Goal: Task Accomplishment & Management: Manage account settings

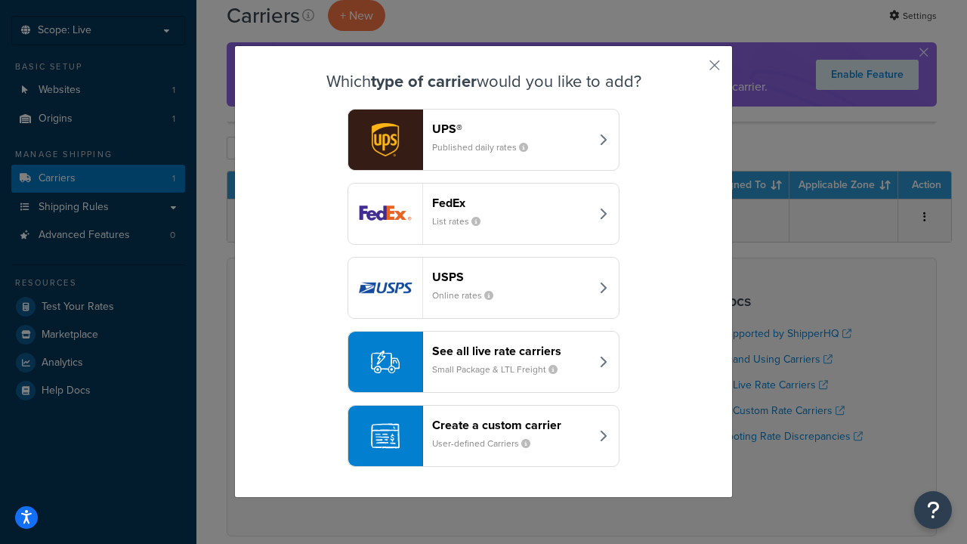
click at [484, 214] on div "FedEx List rates" at bounding box center [511, 214] width 158 height 36
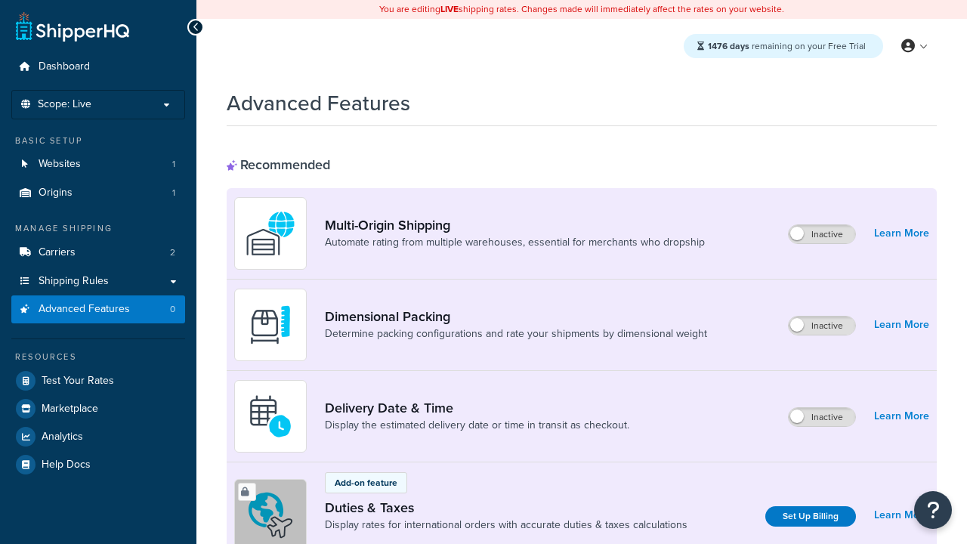
scroll to position [491, 0]
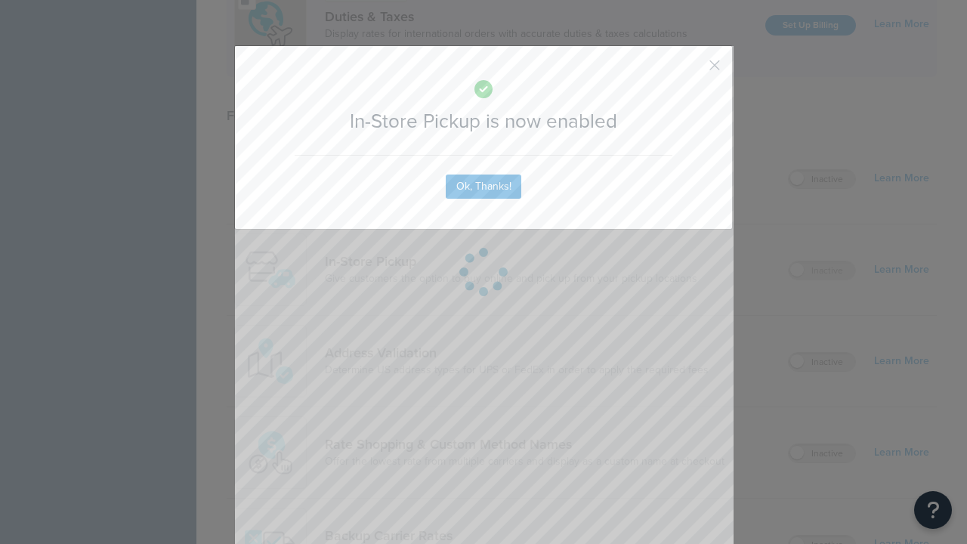
scroll to position [0, 0]
click at [692, 70] on button "button" at bounding box center [693, 71] width 4 height 4
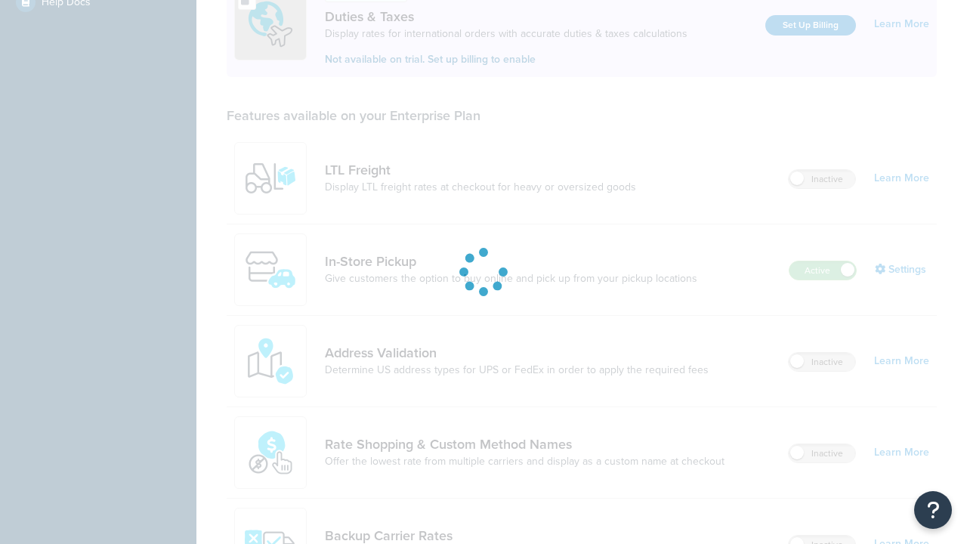
scroll to position [463, 0]
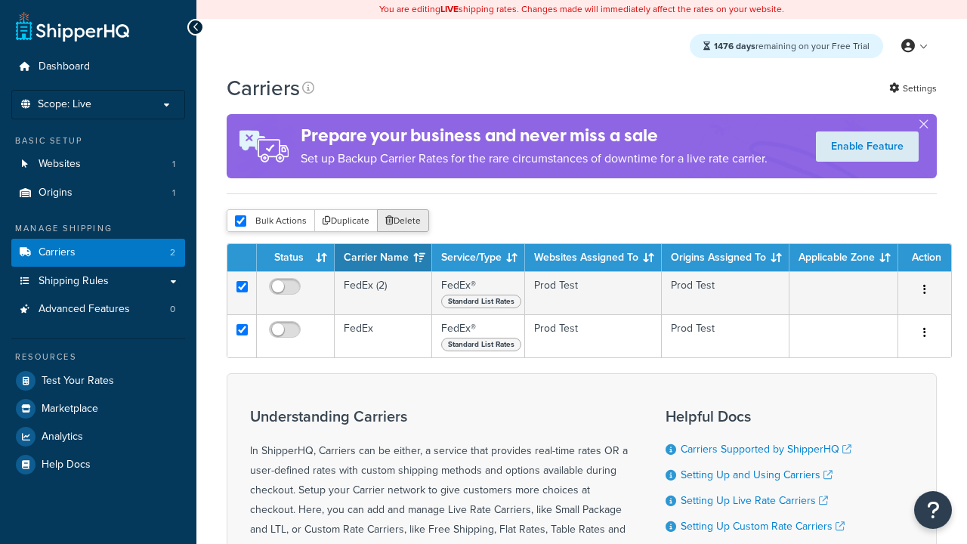
click at [402, 224] on button "Delete" at bounding box center [403, 220] width 52 height 23
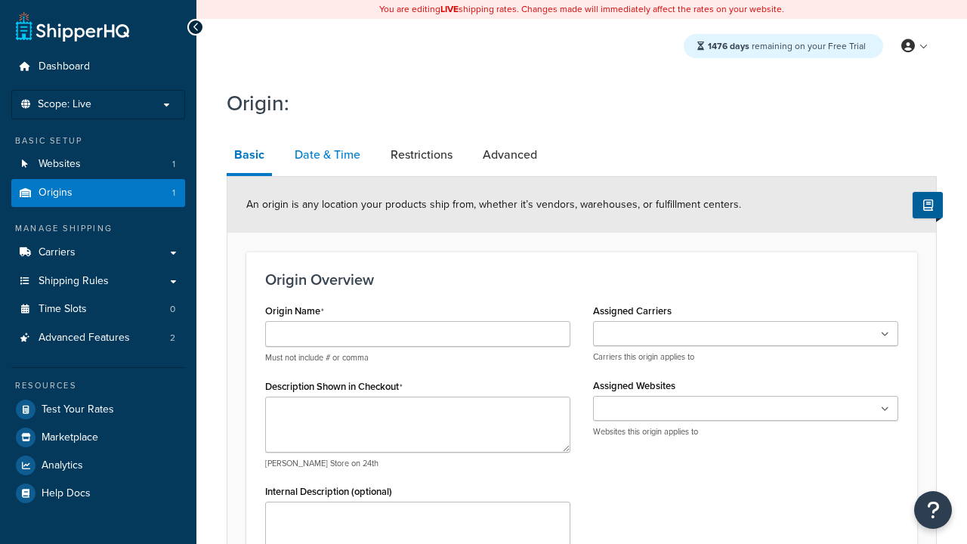
click at [327, 156] on link "Date & Time" at bounding box center [327, 155] width 81 height 36
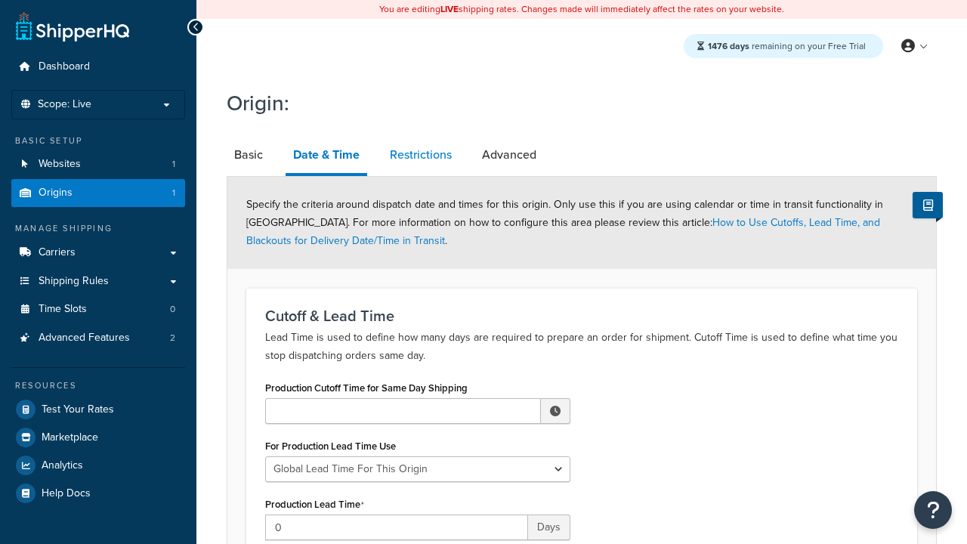
click at [421, 156] on link "Restrictions" at bounding box center [420, 155] width 77 height 36
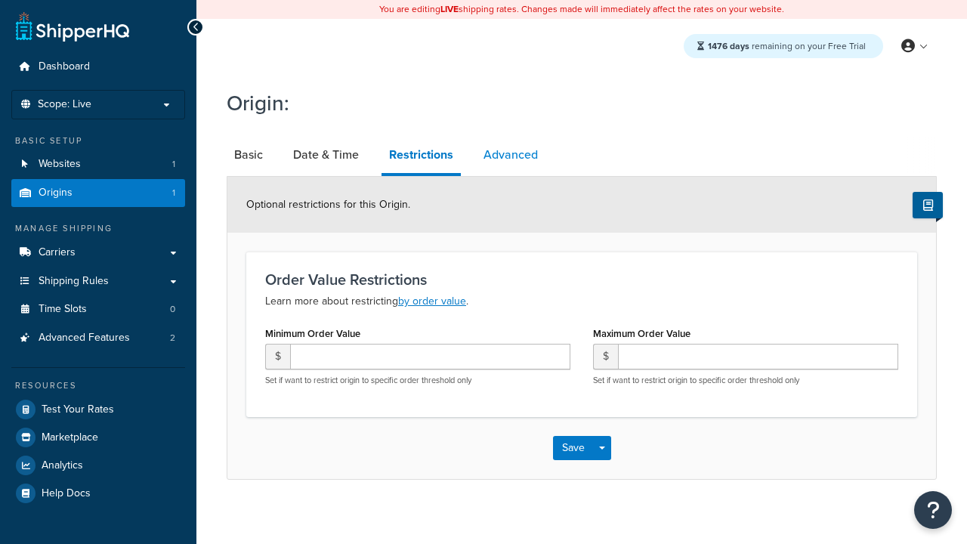
click at [510, 156] on link "Advanced" at bounding box center [511, 155] width 70 height 36
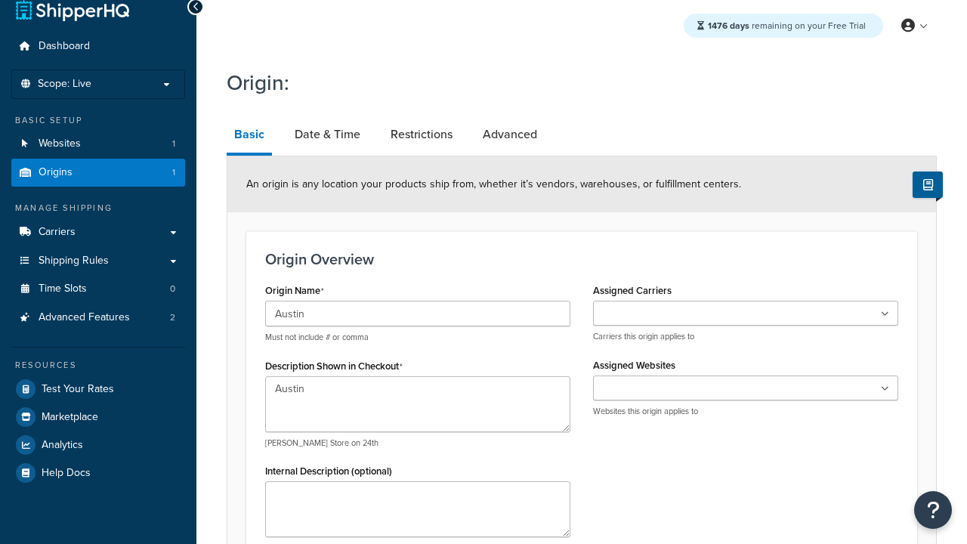
type textarea "Austin"
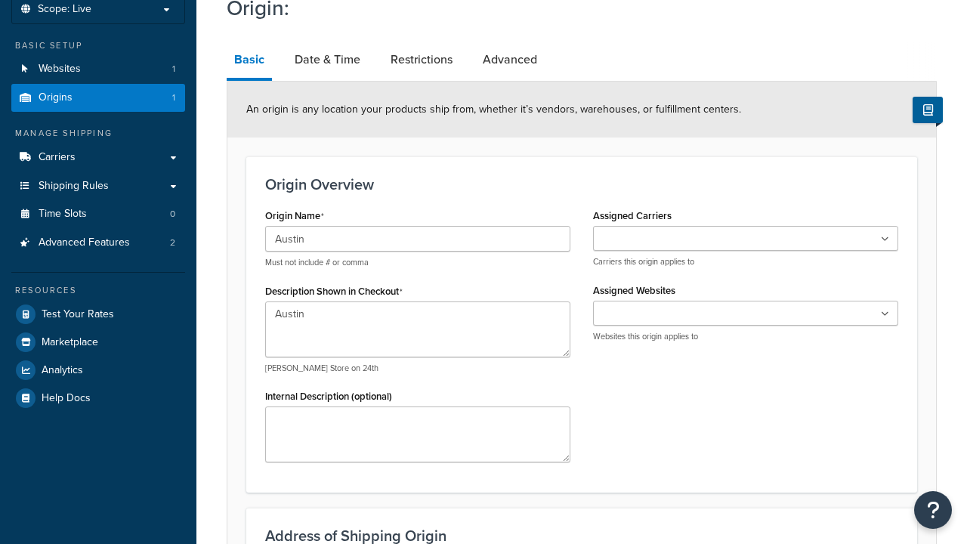
type input "Test Street"
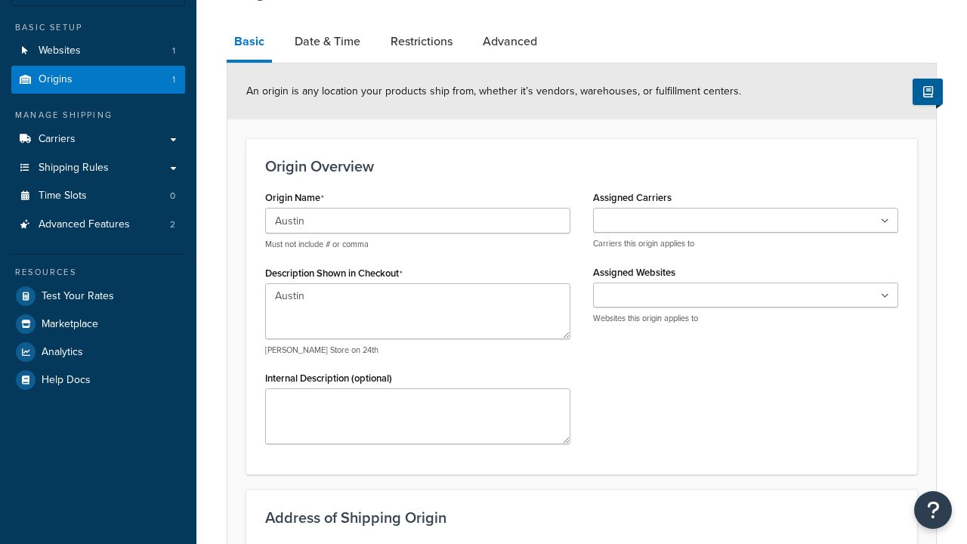
type input "Austin"
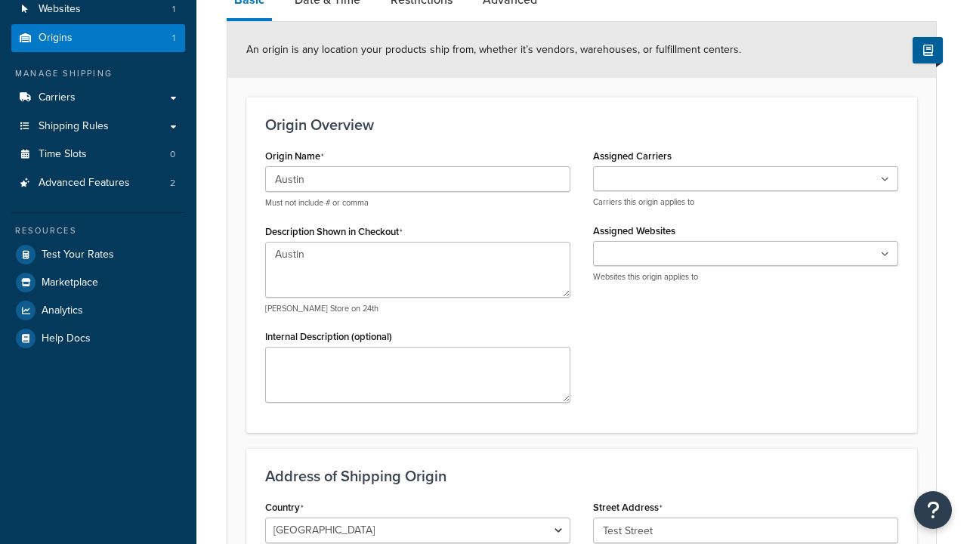
select select "43"
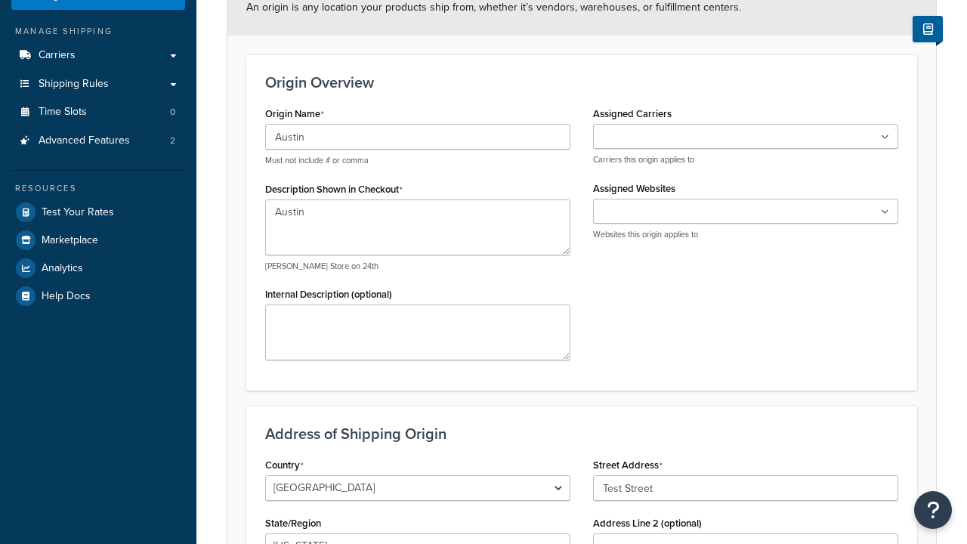
type input "Austin"
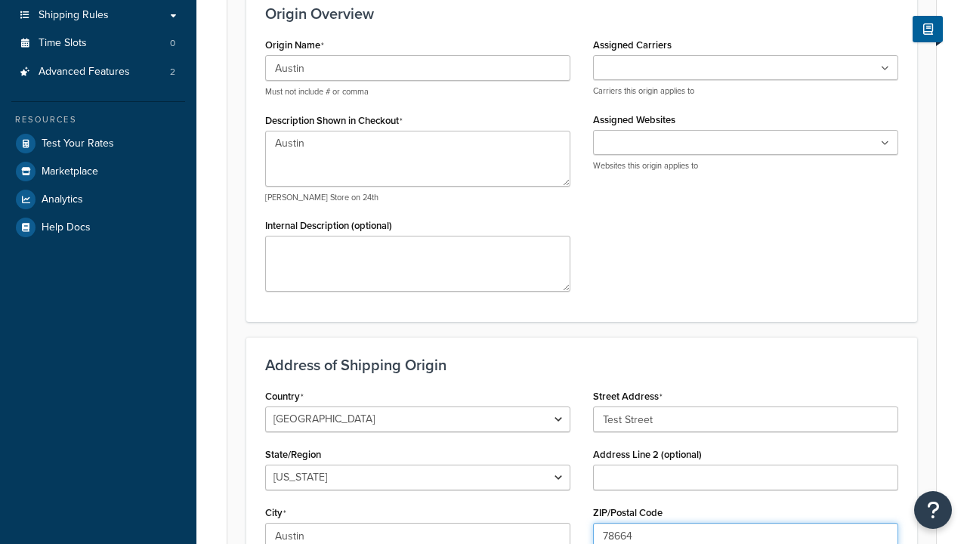
type input "78664"
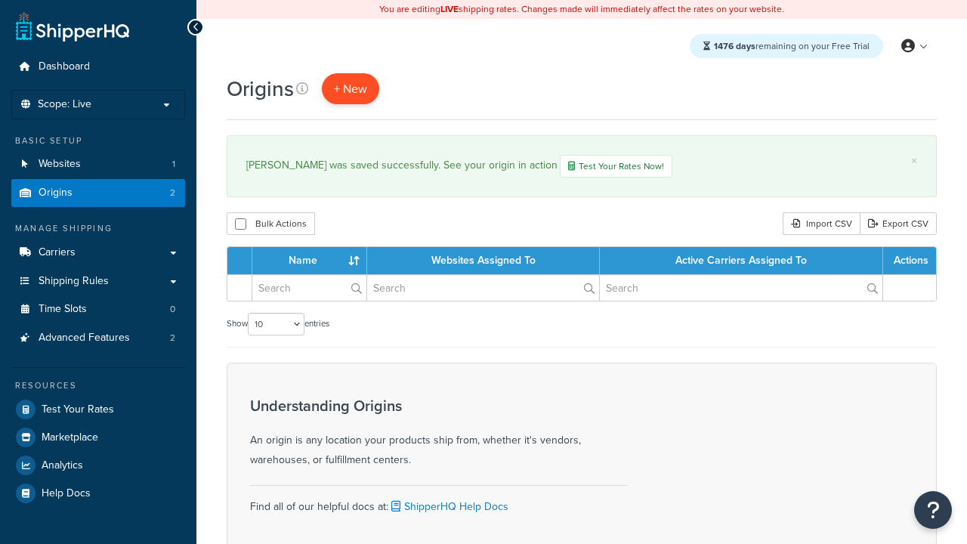
click at [350, 89] on span "+ New" at bounding box center [350, 88] width 33 height 17
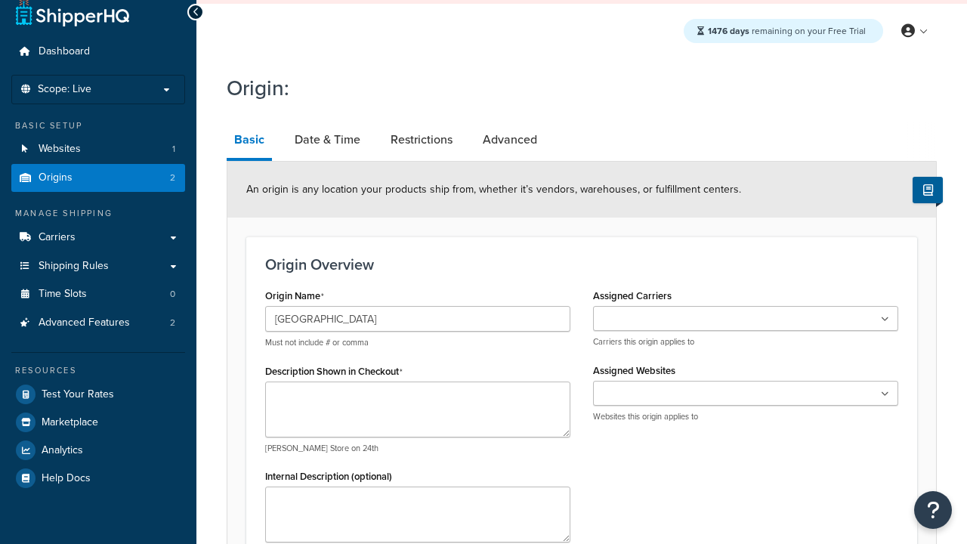
type input "[GEOGRAPHIC_DATA]"
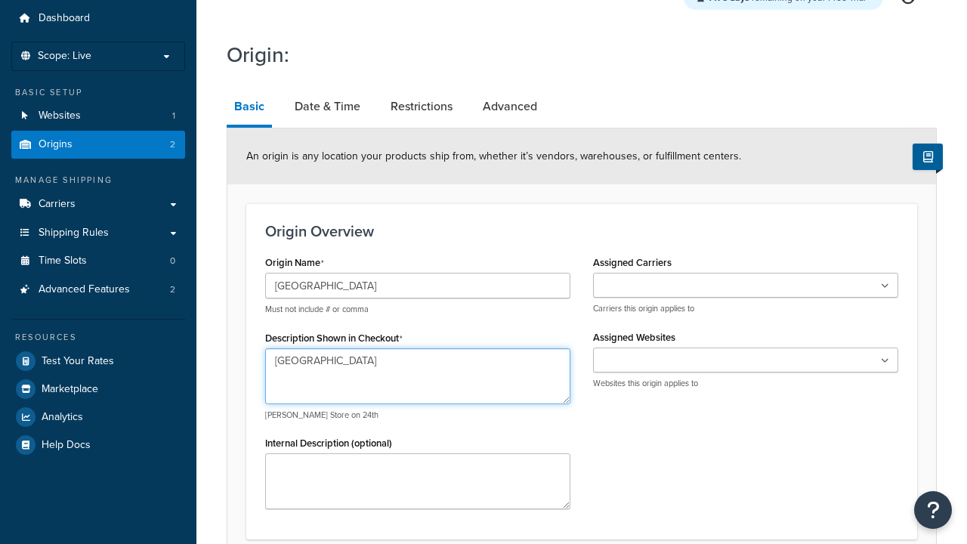
type textarea "[GEOGRAPHIC_DATA]"
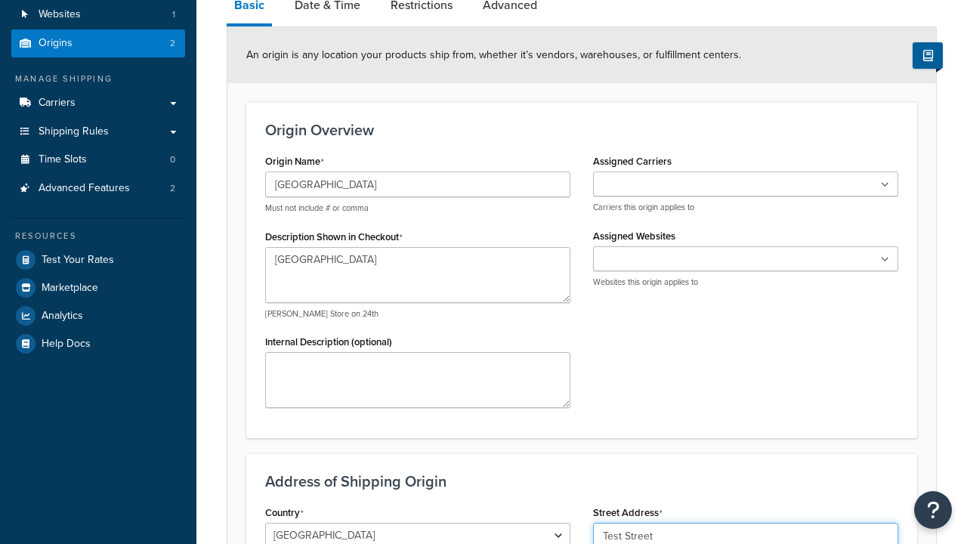
type input "Test Street"
type input "Austin"
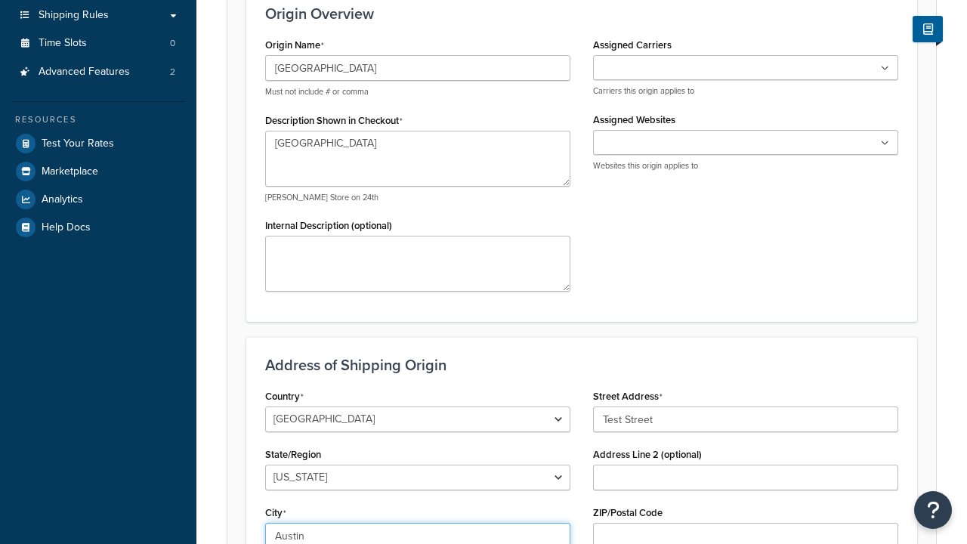
select select "43"
type input "Austin"
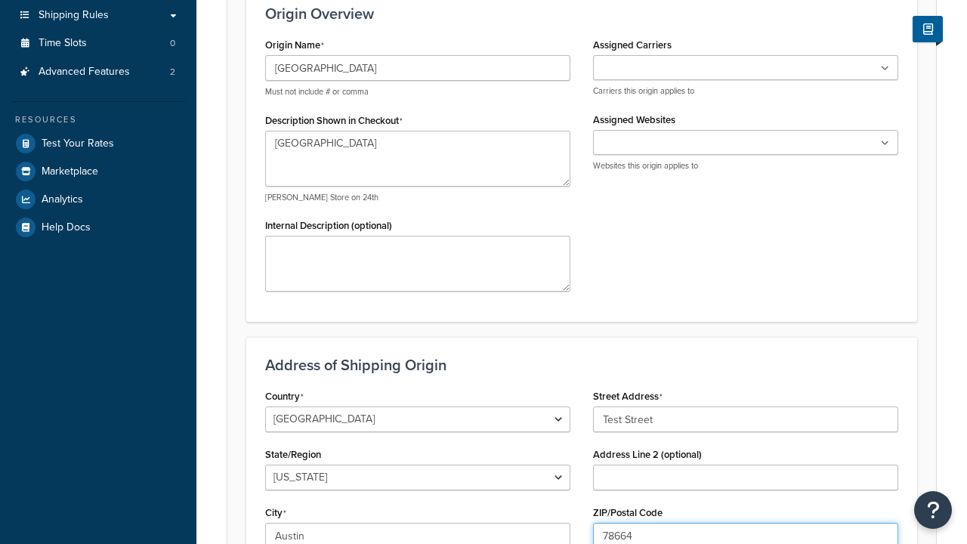
type input "78664"
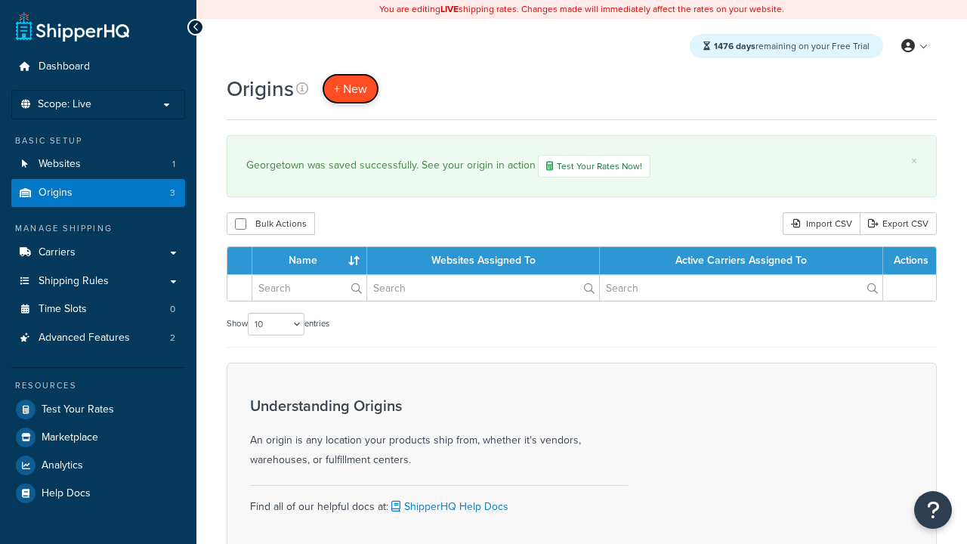
click at [350, 89] on span "+ New" at bounding box center [350, 88] width 33 height 17
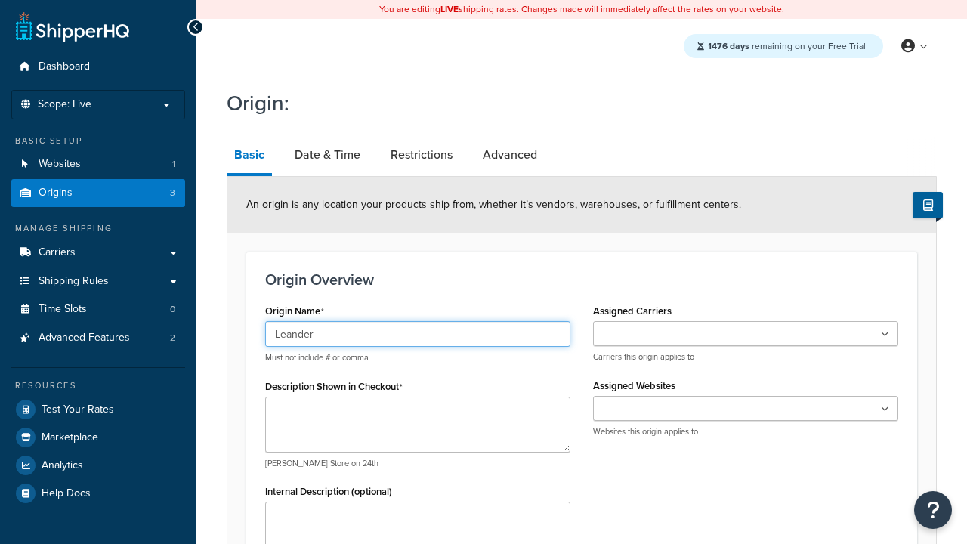
type input "Leander"
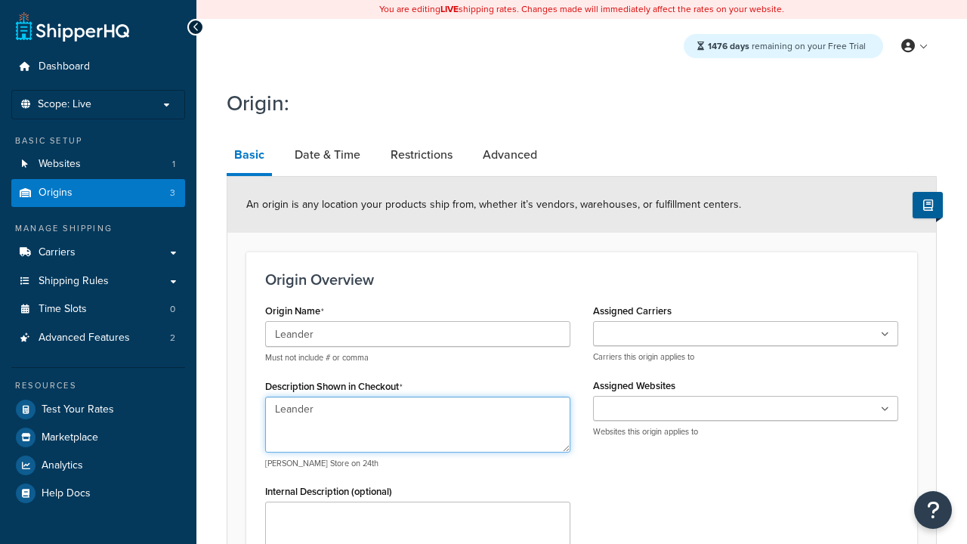
type textarea "Leander"
type input "Test Street"
type input "Austin"
select select "43"
type input "Austin"
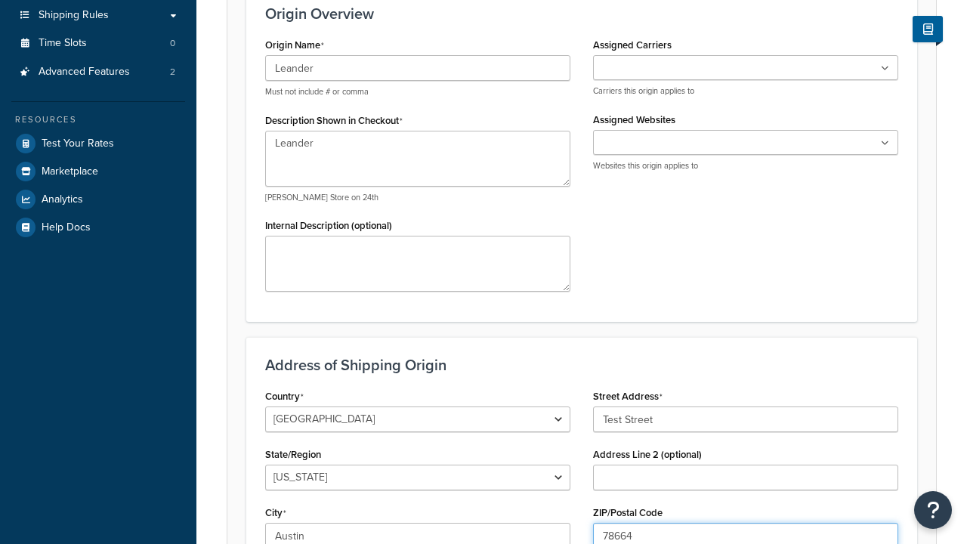
type input "78664"
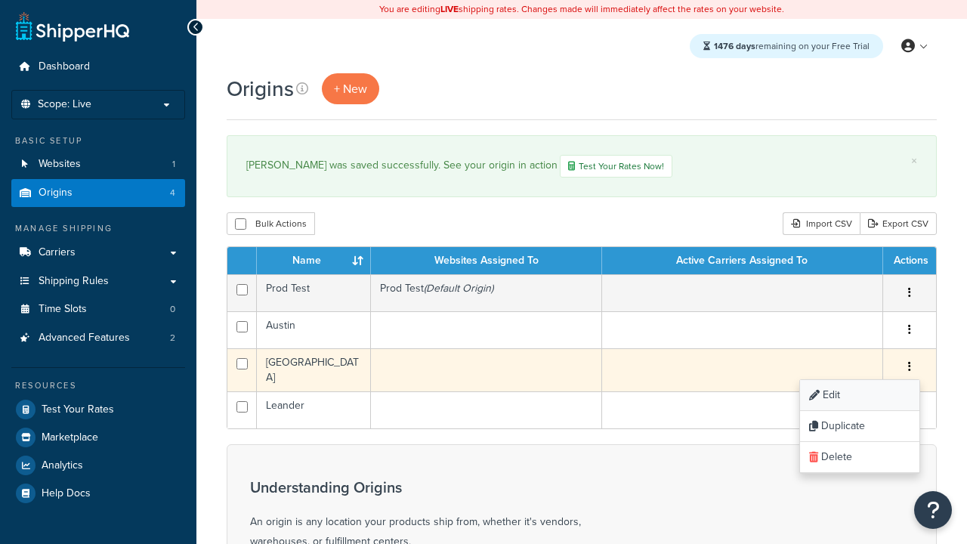
click at [859, 398] on link "Edit" at bounding box center [859, 395] width 119 height 31
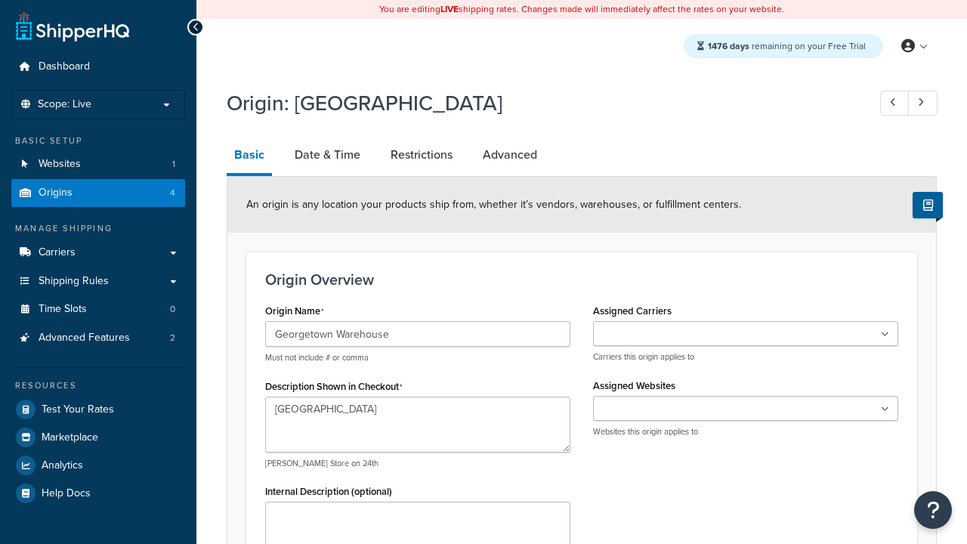
select select "43"
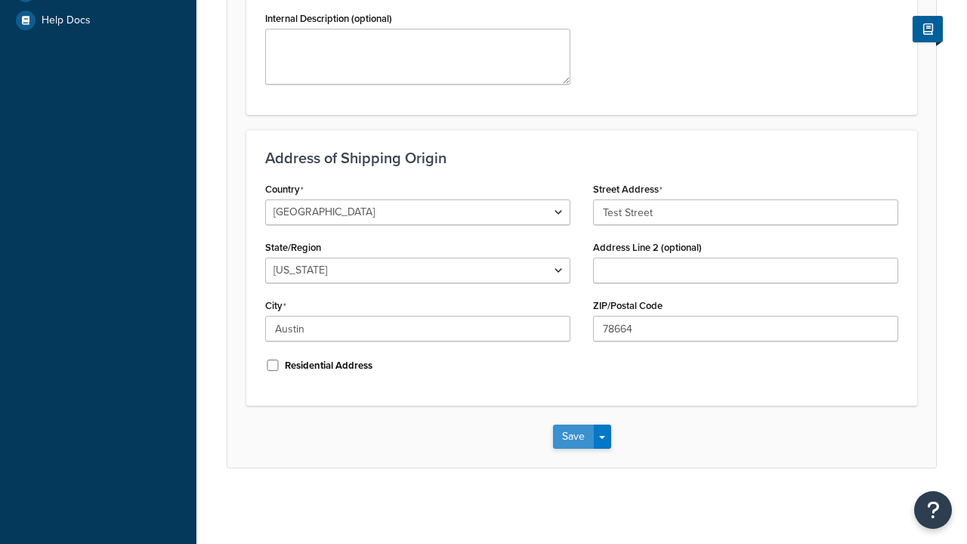
type input "Georgetown Warehouse"
click at [573, 437] on button "Save" at bounding box center [573, 437] width 41 height 24
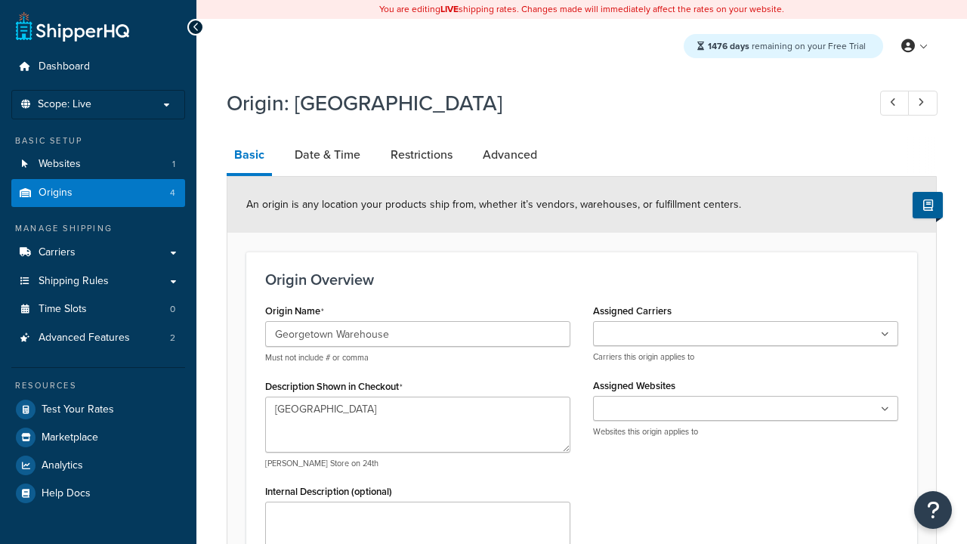
scroll to position [0, 0]
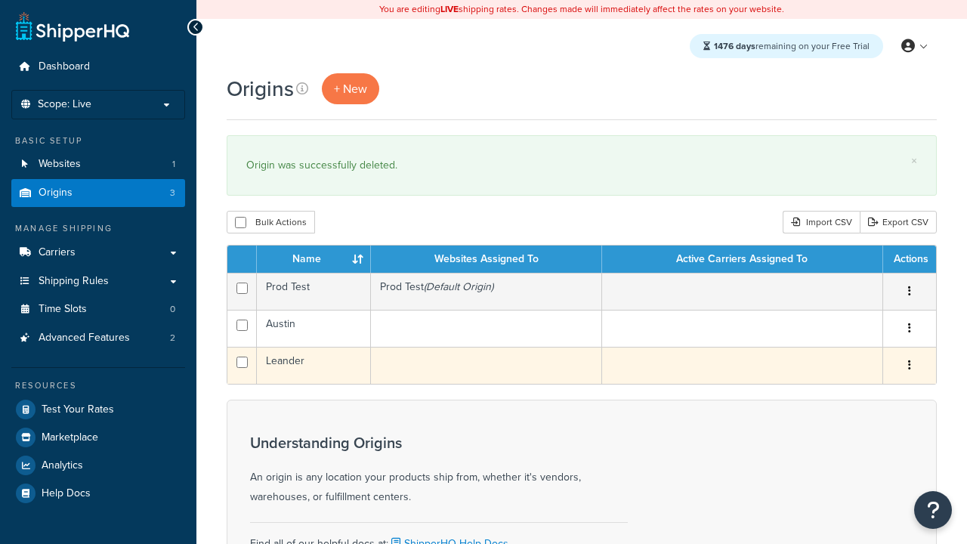
click at [909, 367] on icon "button" at bounding box center [909, 365] width 3 height 11
click at [0, 0] on link "Duplicate" at bounding box center [0, 0] width 0 height 0
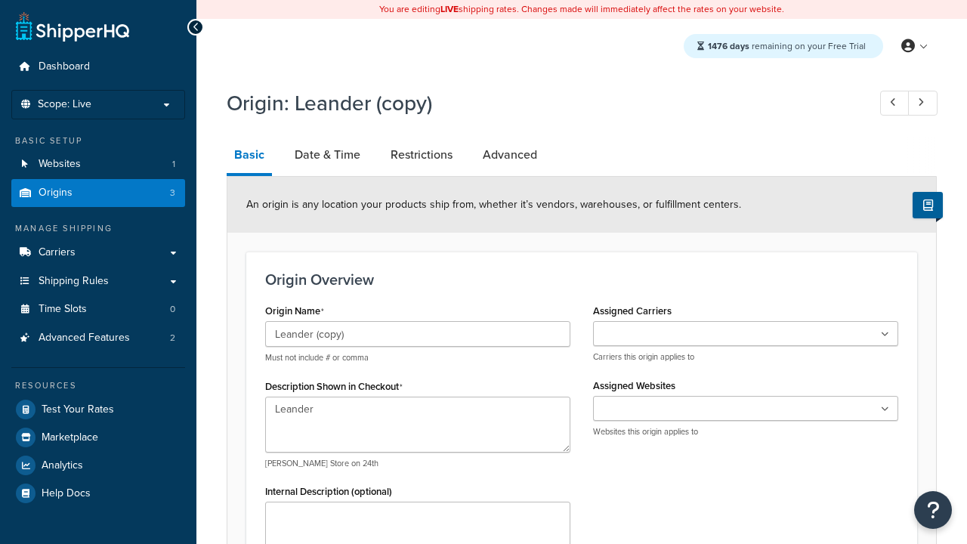
select select "43"
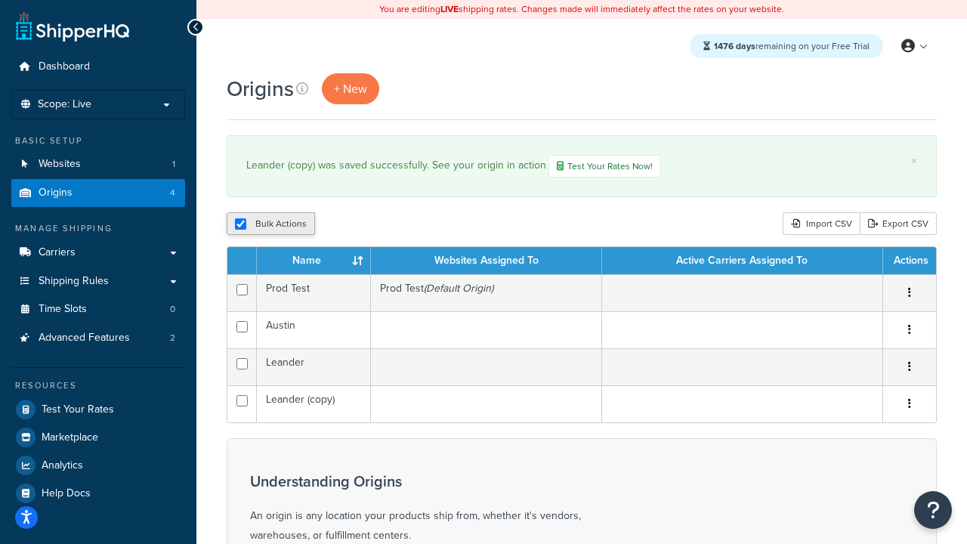
click at [264, 225] on button "Bulk Actions" at bounding box center [271, 223] width 88 height 23
click at [264, 224] on button "Bulk Actions" at bounding box center [271, 223] width 88 height 23
checkbox input "true"
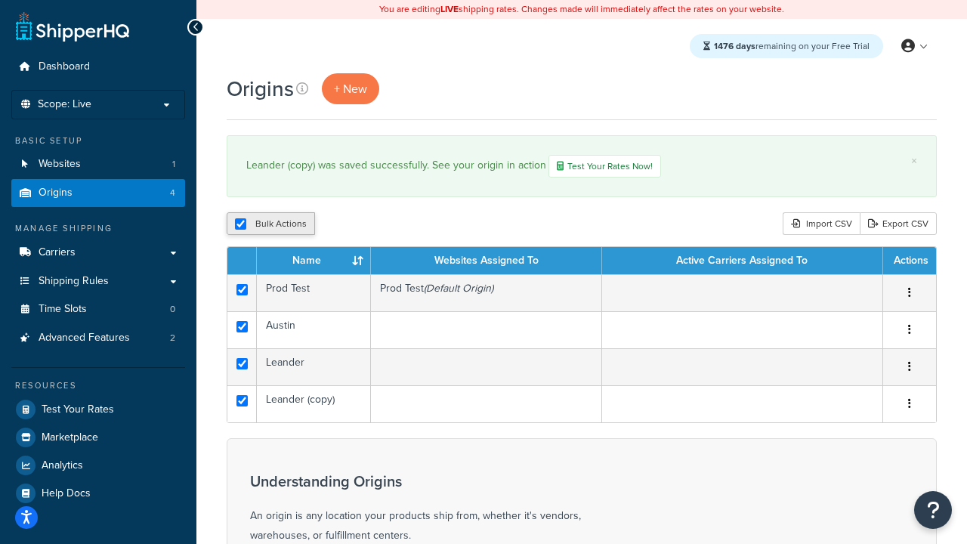
checkbox input "true"
click at [402, 226] on button "Delete" at bounding box center [403, 223] width 52 height 23
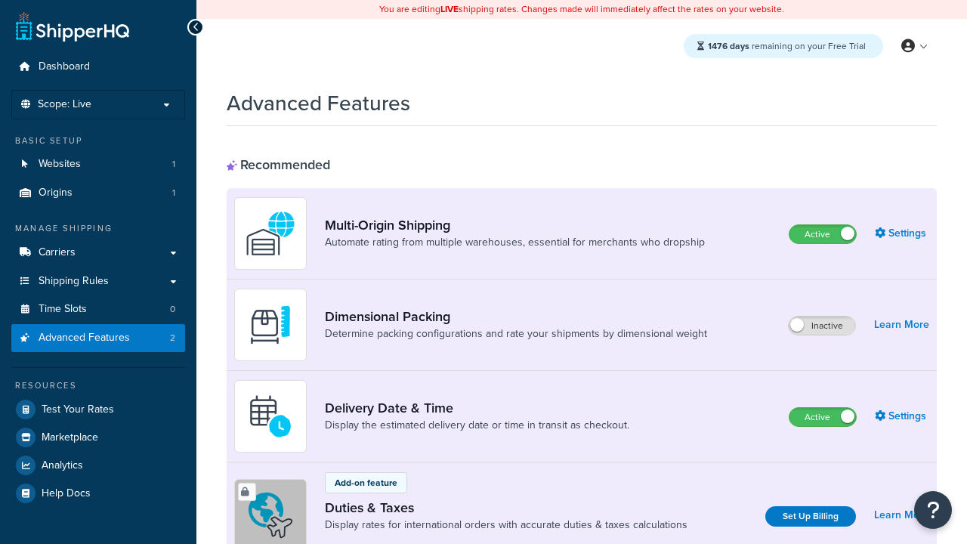
click at [823, 235] on label "Active" at bounding box center [823, 234] width 67 height 18
click at [823, 418] on label "Active" at bounding box center [823, 417] width 67 height 18
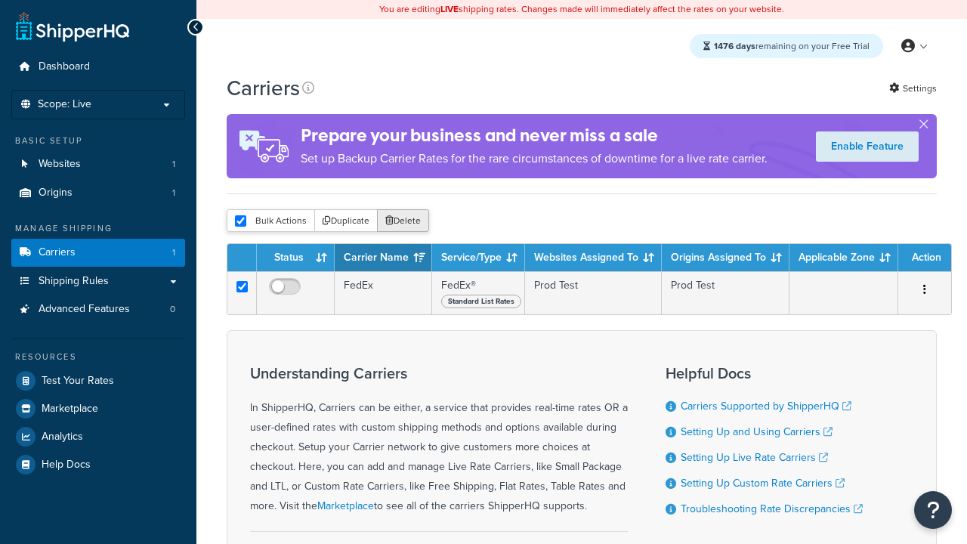
click at [402, 224] on button "Delete" at bounding box center [403, 220] width 52 height 23
